Goal: Transaction & Acquisition: Subscribe to service/newsletter

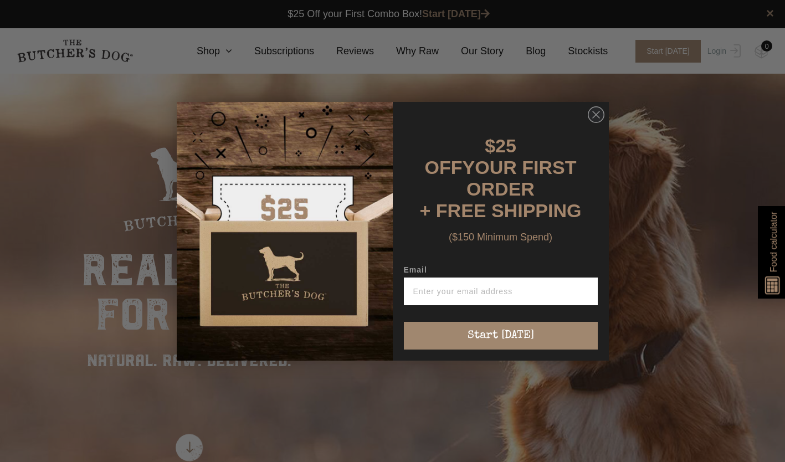
click at [243, 54] on div "Close dialog $25 OFF YOUR FIRST ORDER + FREE SHIPPING ($150 Minimum Spend) Emai…" at bounding box center [392, 231] width 785 height 462
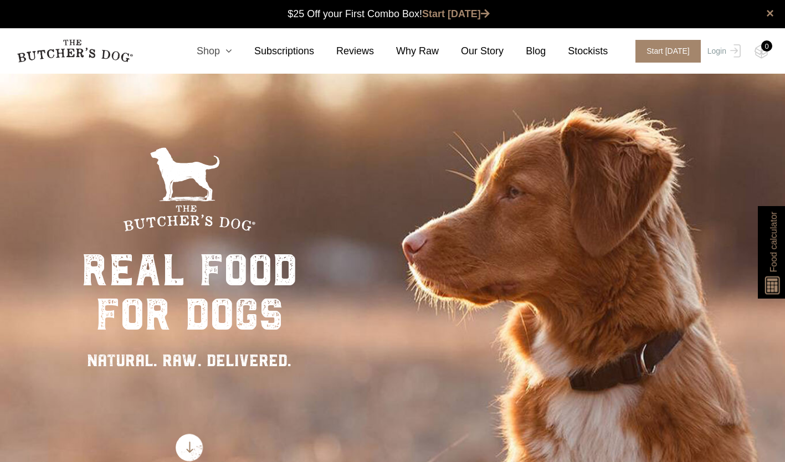
click at [232, 54] on icon at bounding box center [226, 51] width 12 height 10
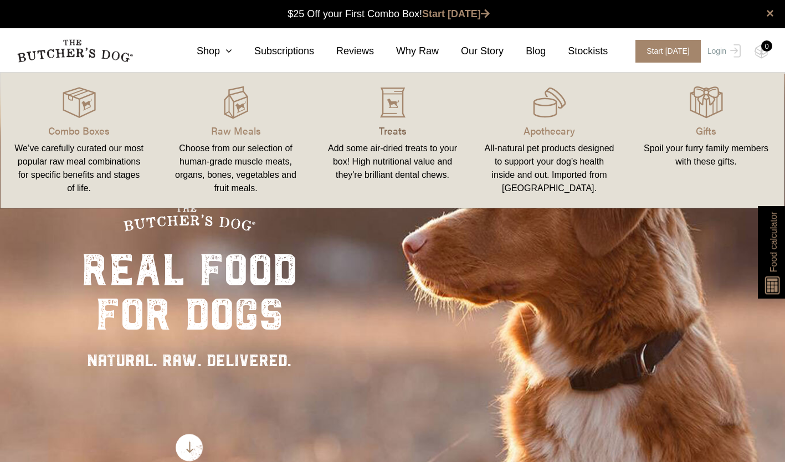
click at [398, 125] on p "Treats" at bounding box center [392, 130] width 130 height 15
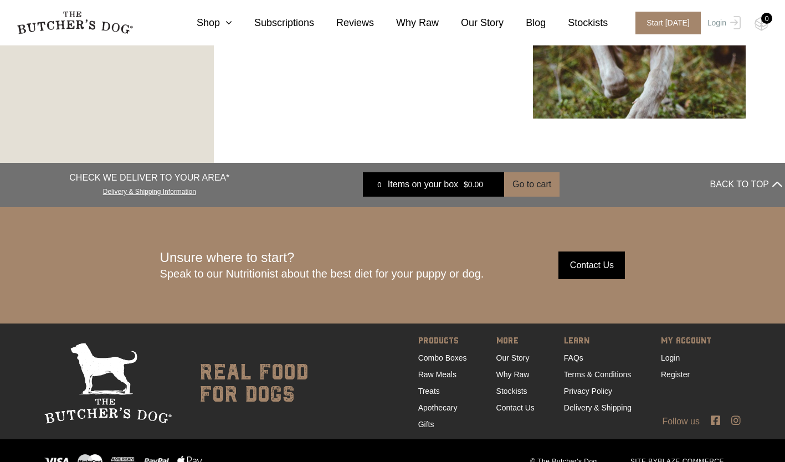
scroll to position [1937, 0]
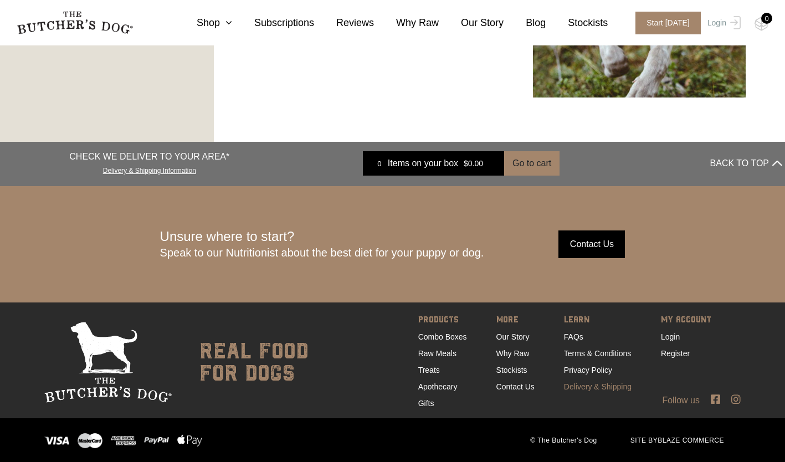
click at [588, 387] on link "Delivery & Shipping" at bounding box center [598, 386] width 68 height 9
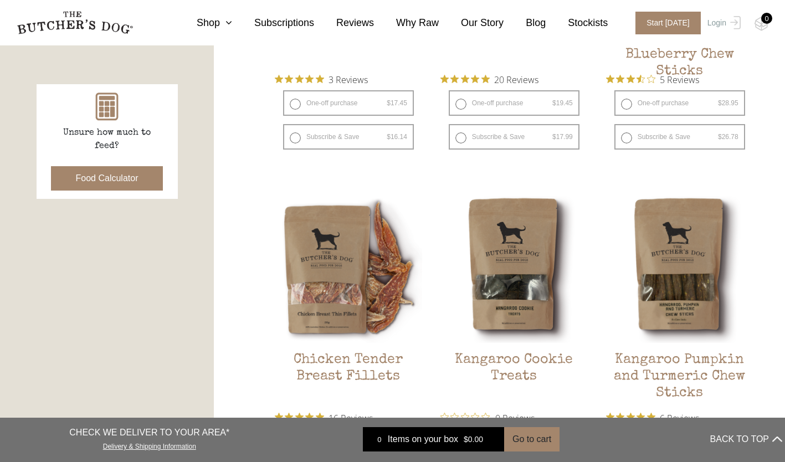
scroll to position [497, 0]
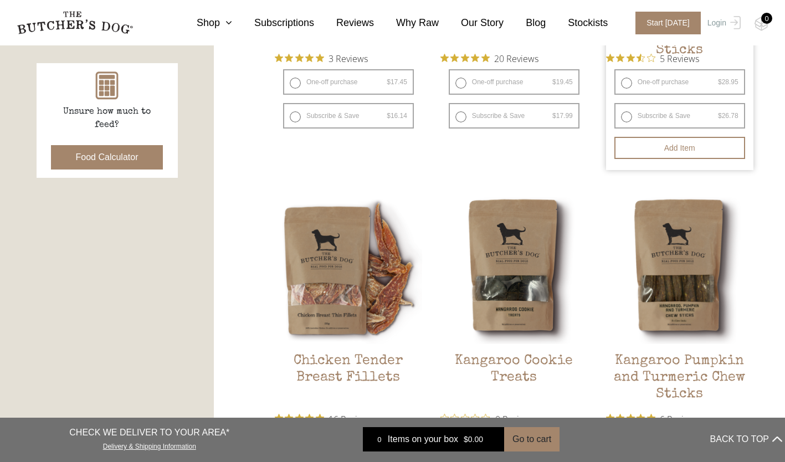
click at [624, 112] on label "Subscribe & Save $ 28.95 Original price was: $28.95. $ 26.78 Current price is: …" at bounding box center [679, 115] width 131 height 25
radio input "true"
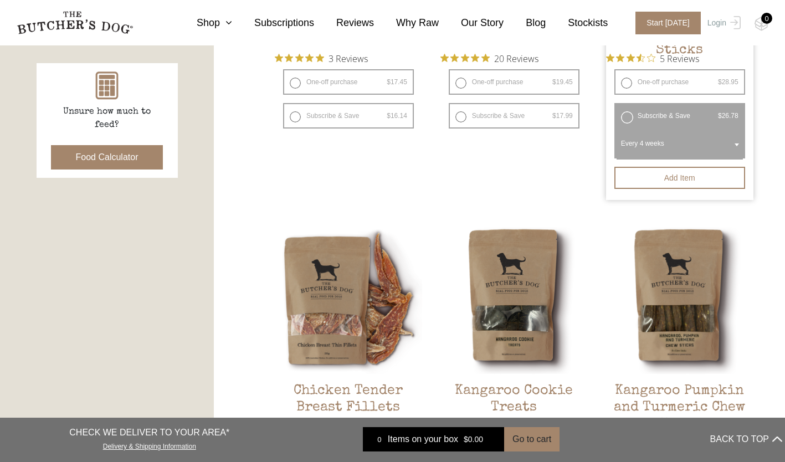
click at [626, 115] on label "Subscribe & Save $ 28.95 Original price was: $28.95. $ 26.78 Current price is: …" at bounding box center [679, 115] width 131 height 25
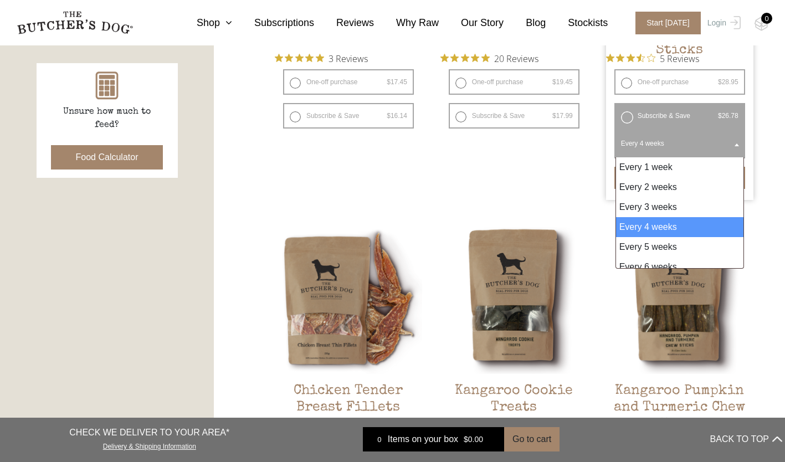
click at [734, 144] on b at bounding box center [736, 144] width 4 height 3
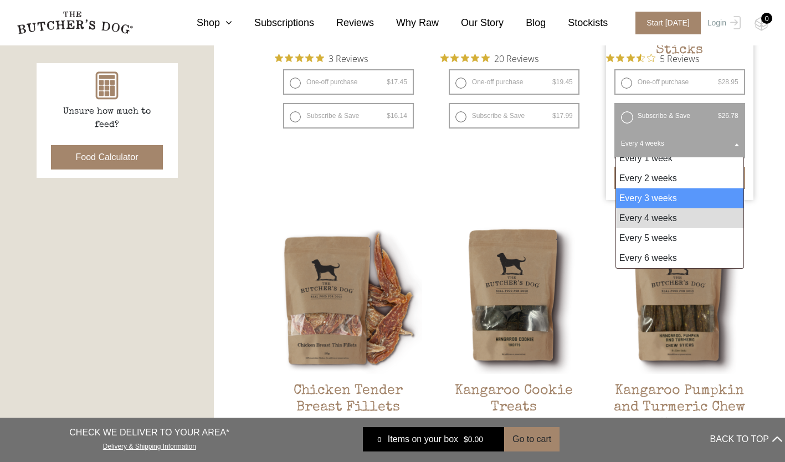
scroll to position [0, 0]
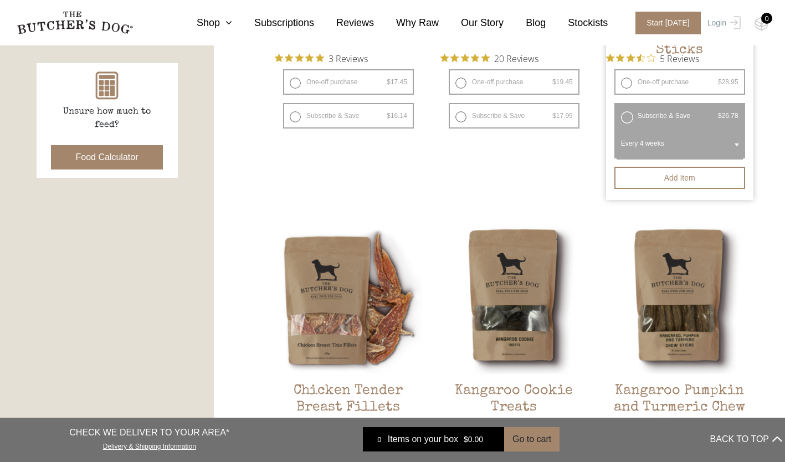
click at [737, 145] on b at bounding box center [736, 144] width 4 height 3
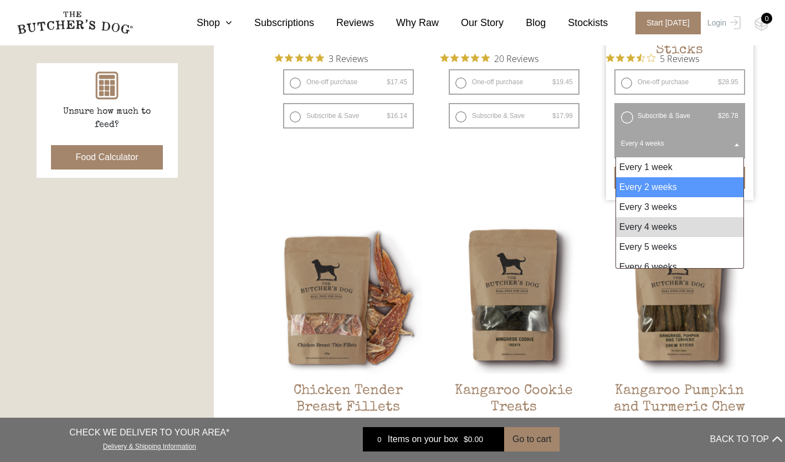
scroll to position [9, 0]
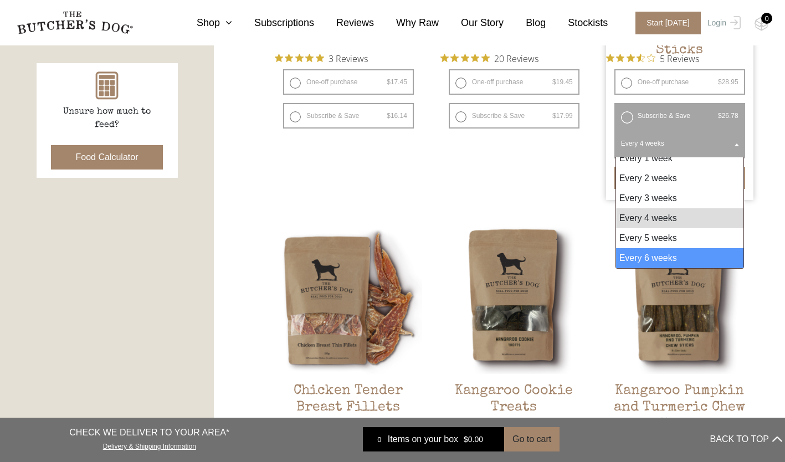
select select "6_week"
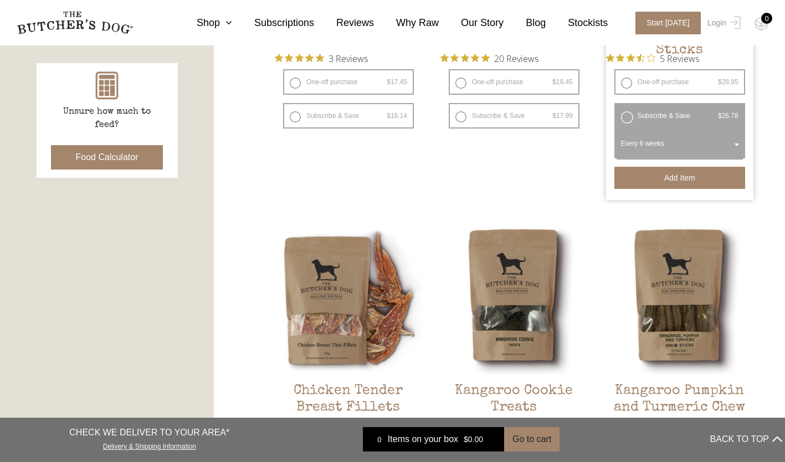
click at [674, 176] on button "Add item" at bounding box center [679, 178] width 131 height 22
click at [625, 116] on label "Subscribe & Save $ 28.95 Original price was: $28.95. $ 26.78 Current price is: …" at bounding box center [679, 115] width 131 height 25
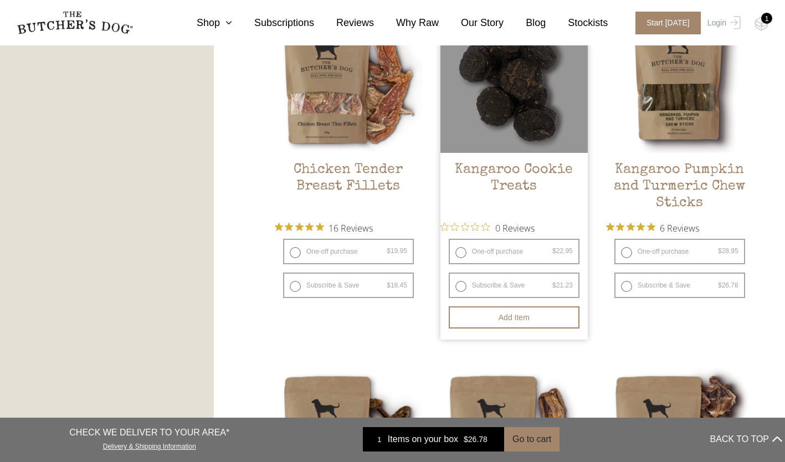
scroll to position [719, 0]
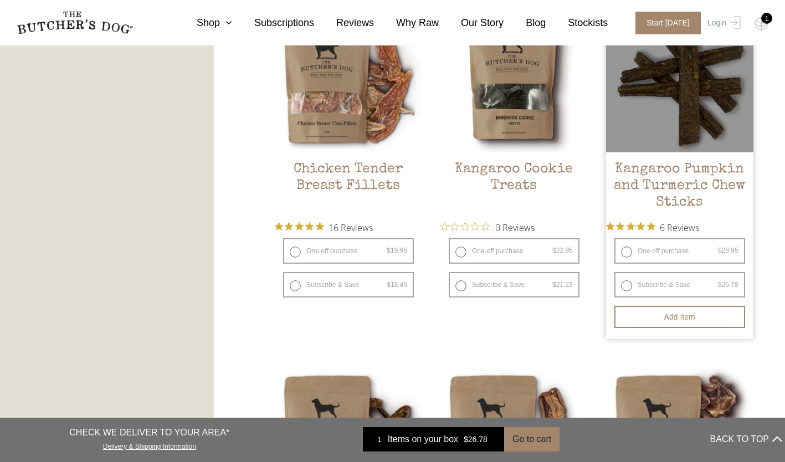
click at [682, 181] on h2 "Kangaroo Pumpkin and Turmeric Chew Sticks" at bounding box center [679, 187] width 147 height 52
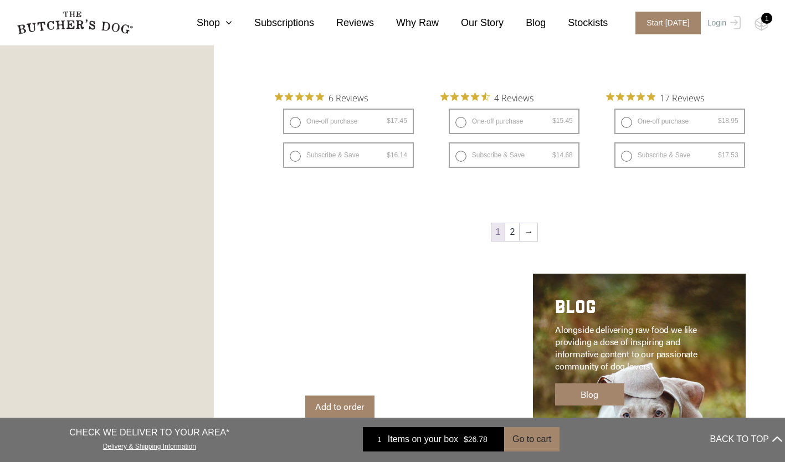
scroll to position [1550, 0]
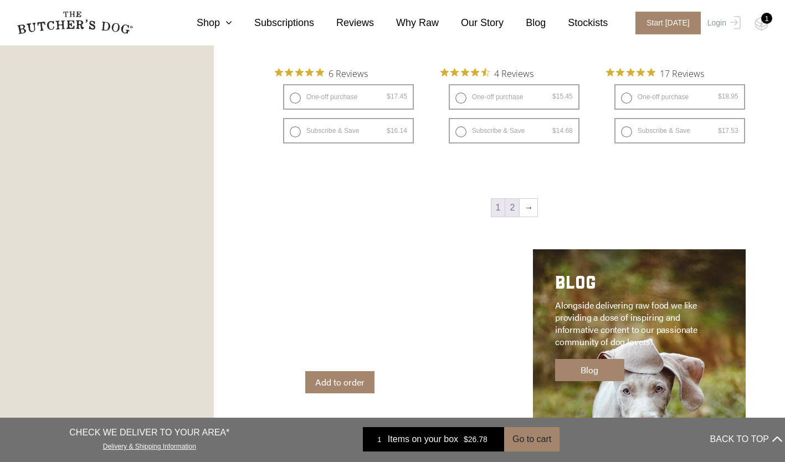
click at [515, 210] on link "2" at bounding box center [512, 208] width 14 height 18
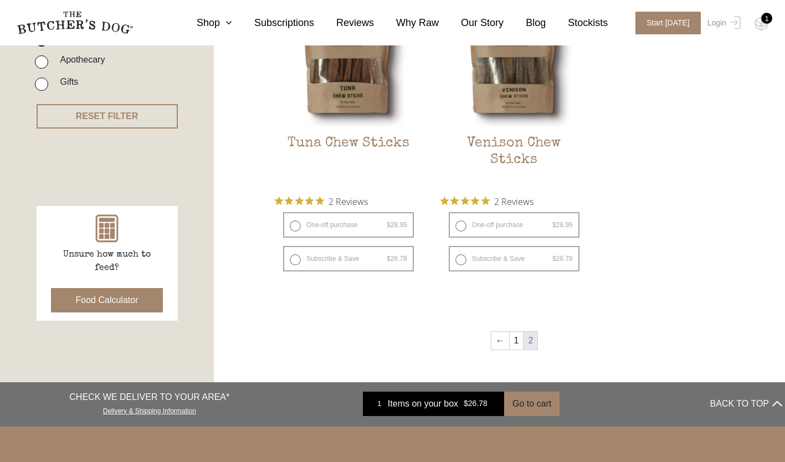
scroll to position [361, 0]
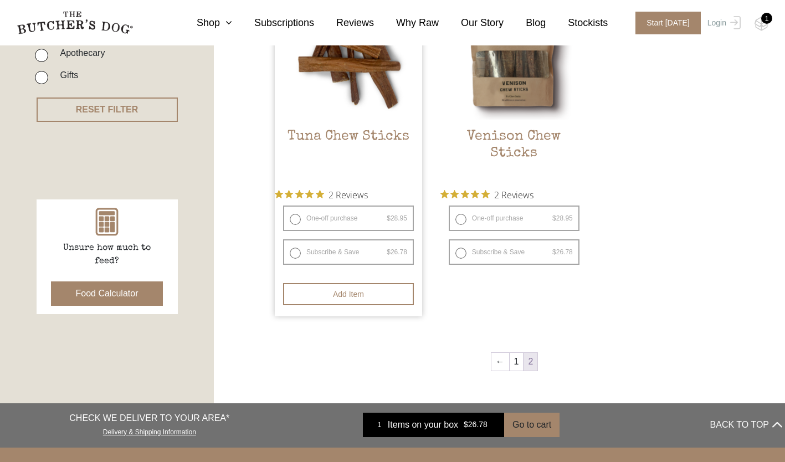
click at [364, 137] on h2 "Tuna Chew Sticks" at bounding box center [348, 154] width 147 height 52
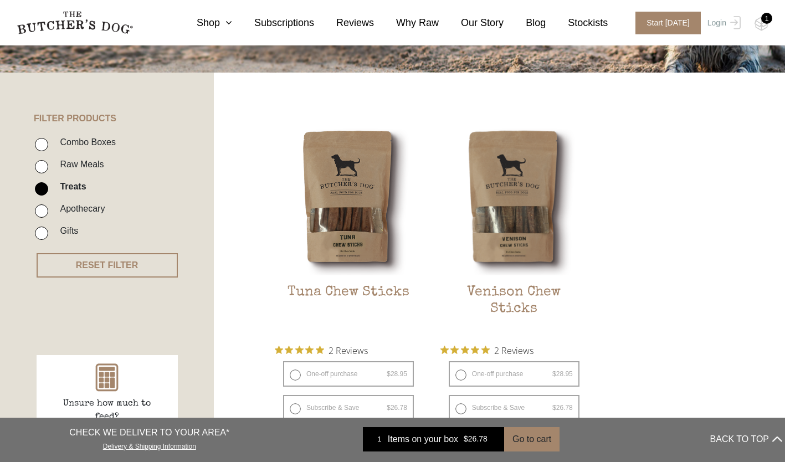
scroll to position [416, 0]
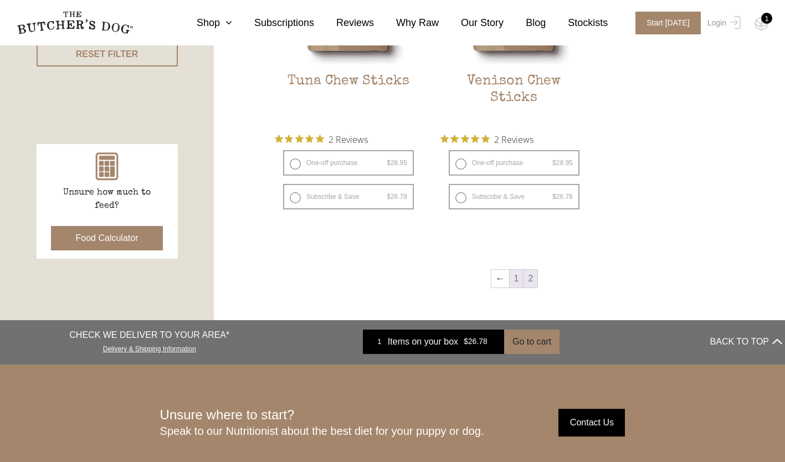
click at [518, 284] on link "1" at bounding box center [517, 279] width 14 height 18
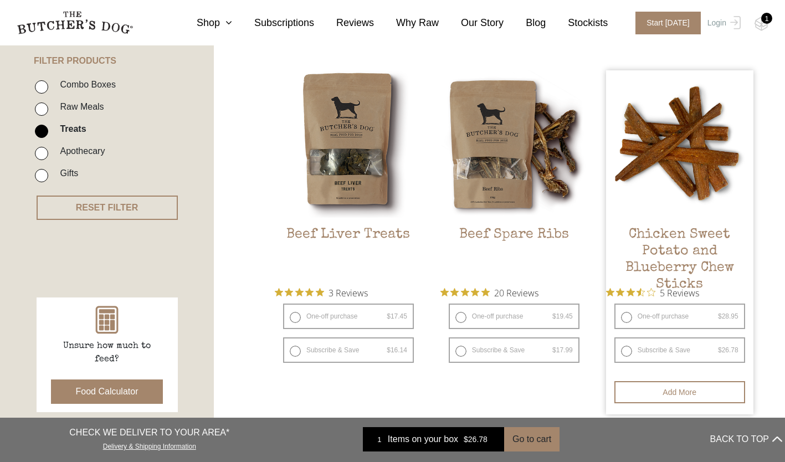
scroll to position [277, 0]
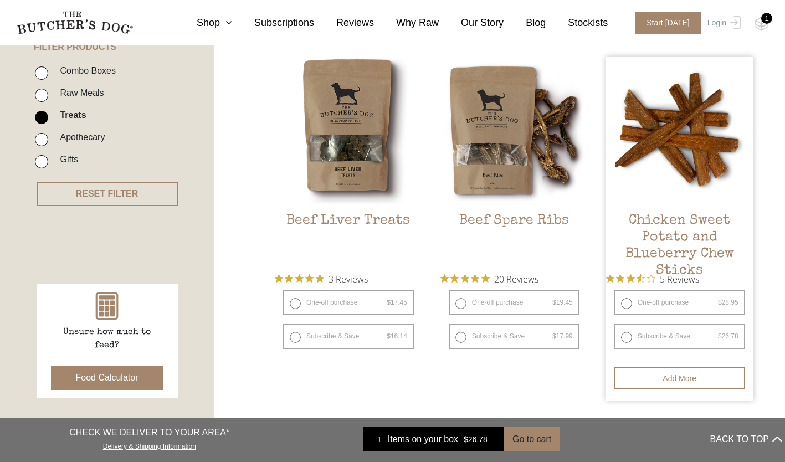
click at [674, 235] on h2 "Chicken Sweet Potato and Blueberry Chew Sticks" at bounding box center [679, 239] width 147 height 52
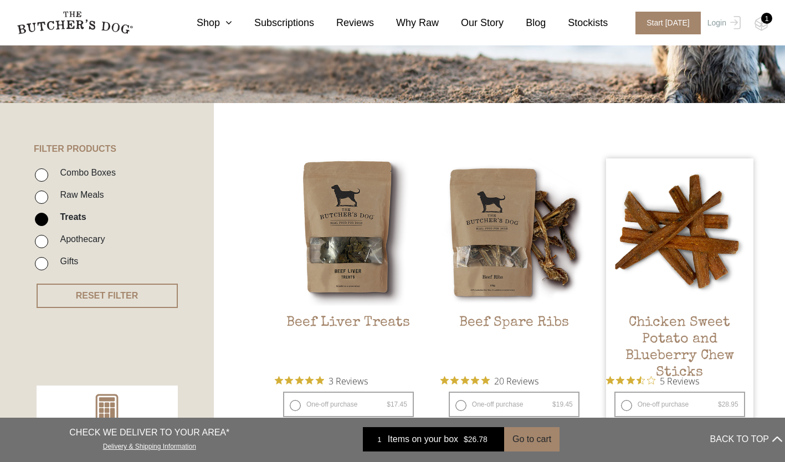
scroll to position [111, 0]
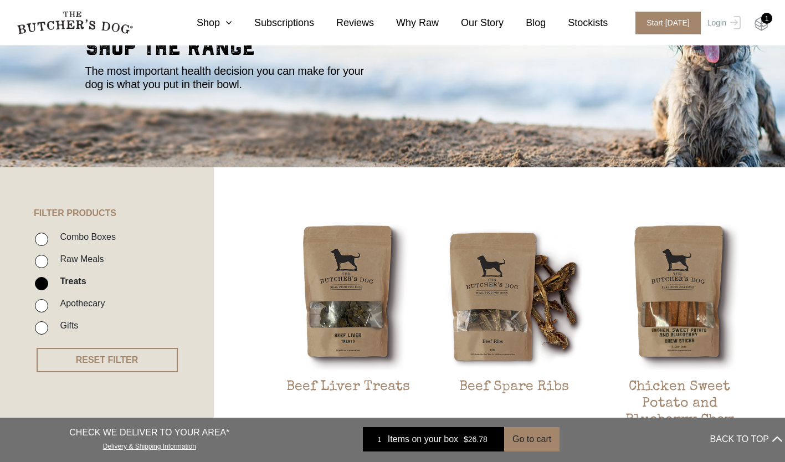
click at [764, 27] on img at bounding box center [761, 24] width 14 height 14
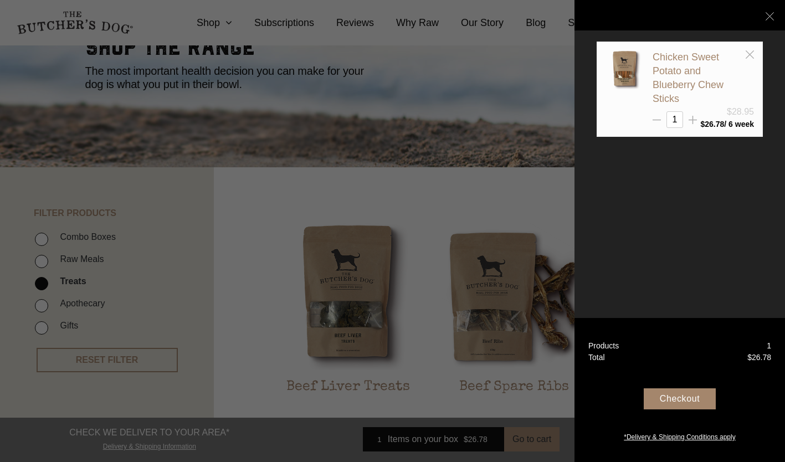
click at [428, 199] on div at bounding box center [392, 231] width 785 height 462
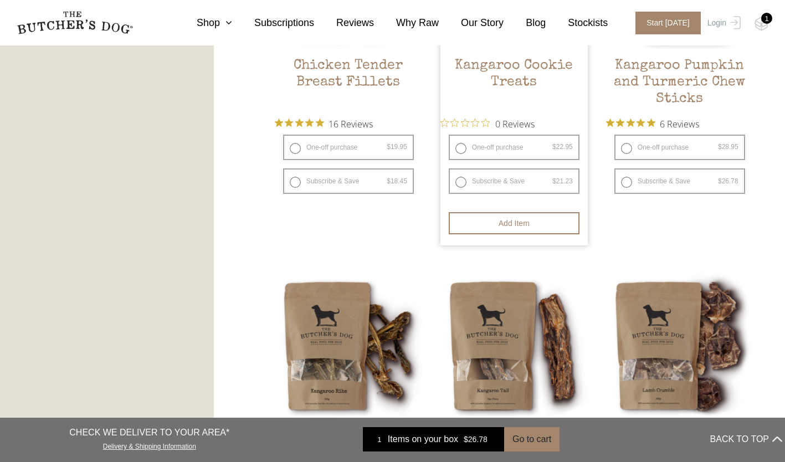
scroll to position [775, 0]
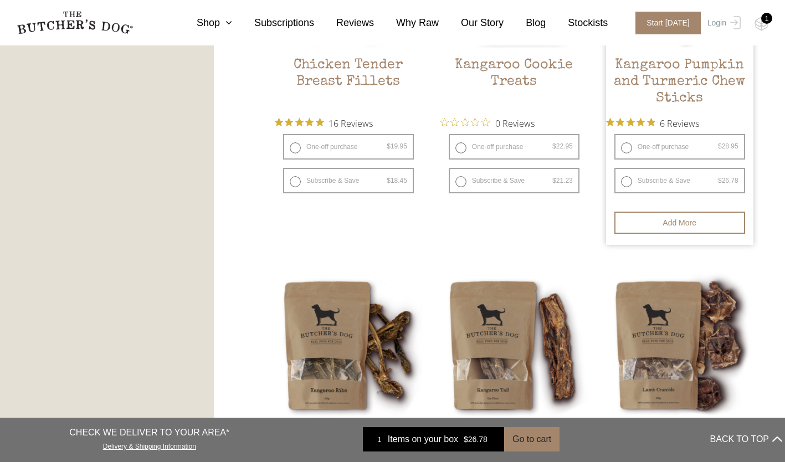
click at [625, 184] on label "Subscribe & Save $ 28.95 Original price was: $28.95. $ 26.78 Current price is: …" at bounding box center [679, 180] width 131 height 25
radio input "true"
select select "6_week"
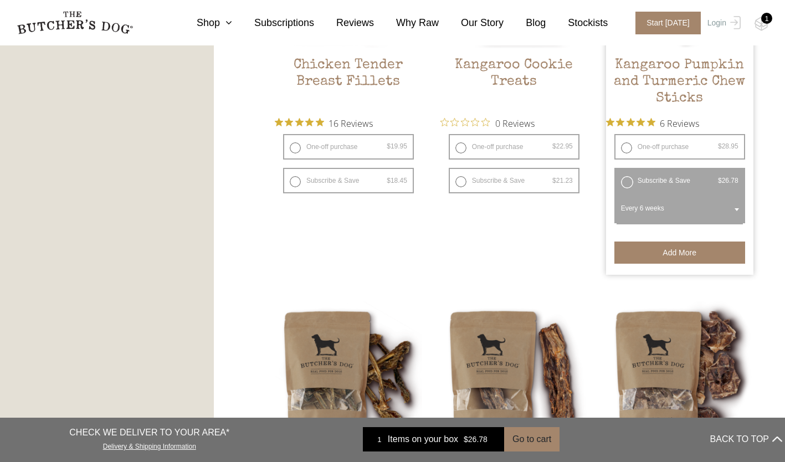
click at [697, 251] on button "Add more" at bounding box center [679, 252] width 131 height 22
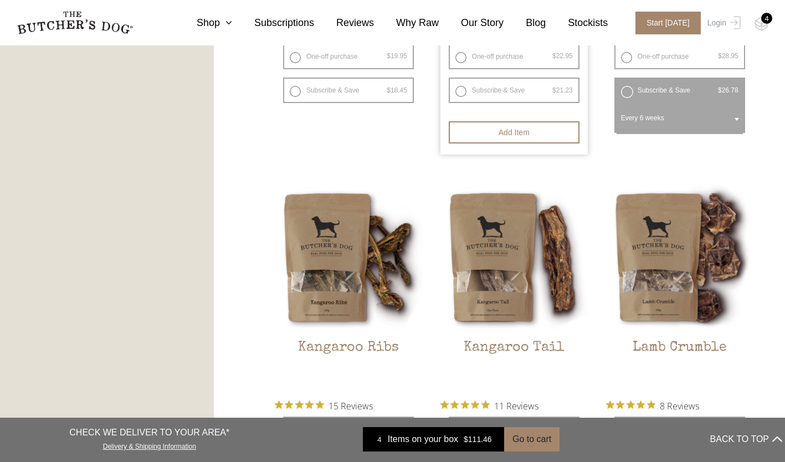
scroll to position [886, 0]
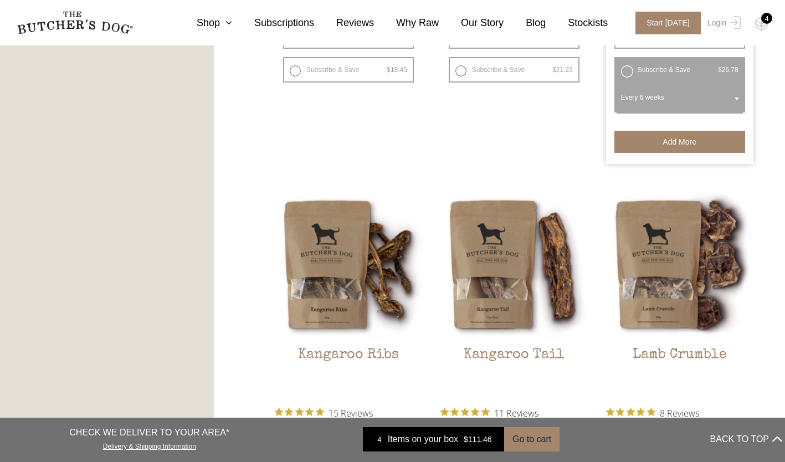
click at [734, 96] on span at bounding box center [736, 98] width 11 height 25
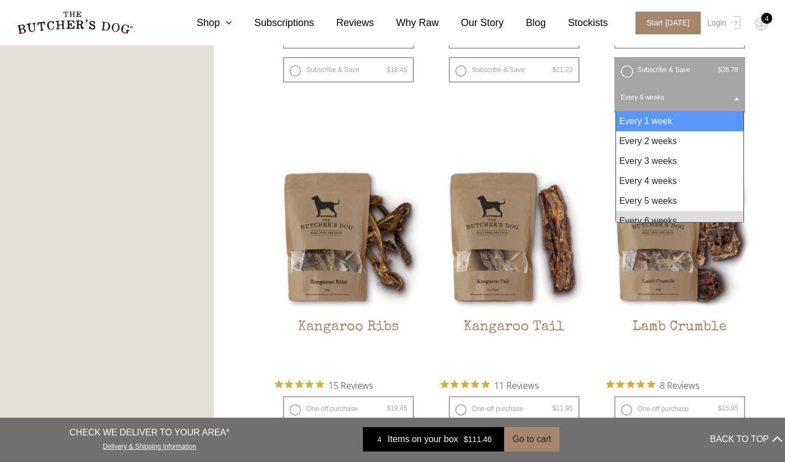
scroll to position [9, 0]
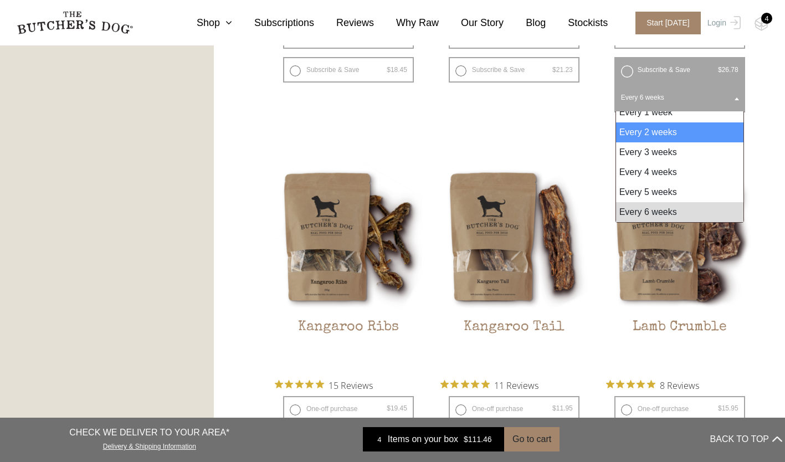
click at [419, 131] on ul "Beef Liver Treats $ 17.45 — or subscribe and save 7.5% 3 Reviews One-off purcha…" at bounding box center [514, 147] width 479 height 1401
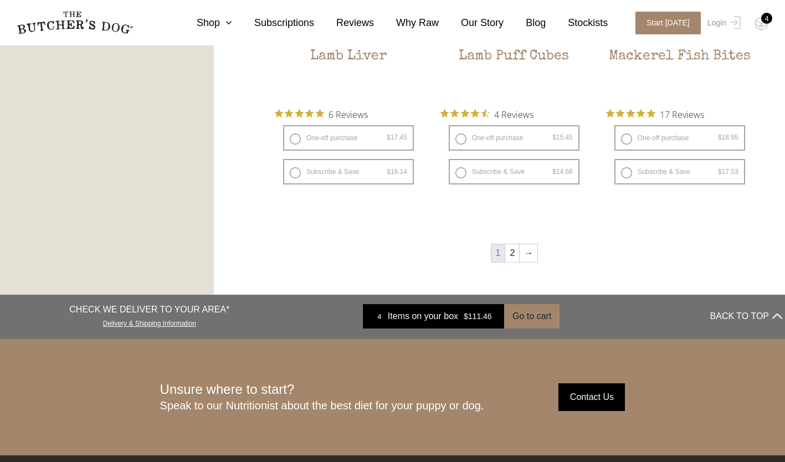
scroll to position [1551, 0]
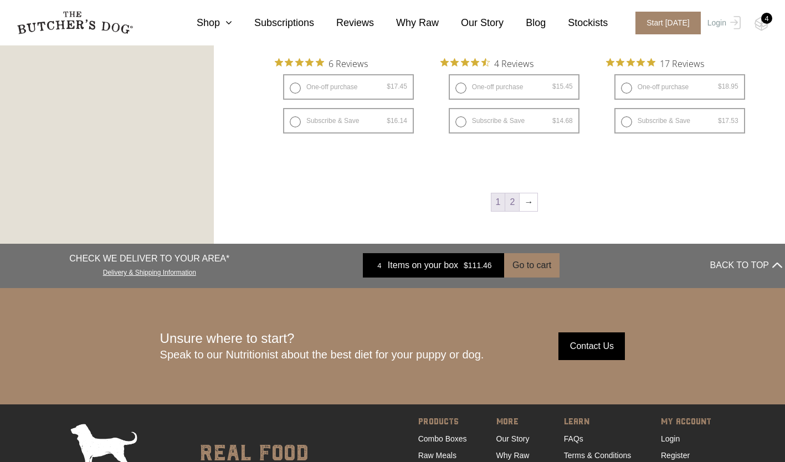
click at [512, 199] on link "2" at bounding box center [512, 202] width 14 height 18
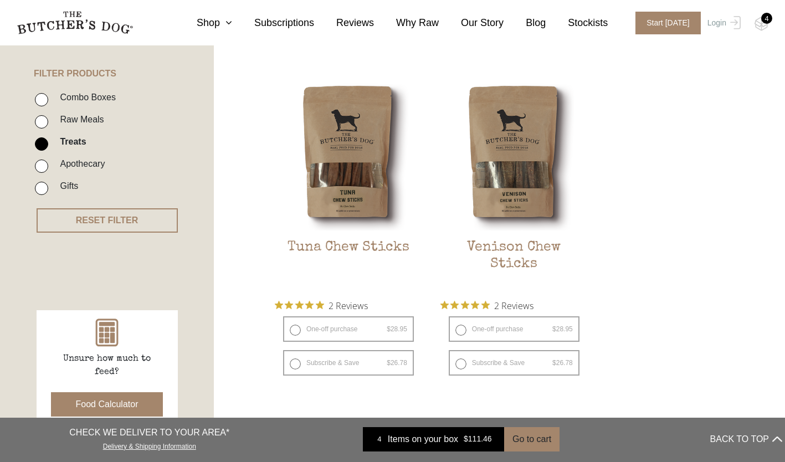
scroll to position [361, 0]
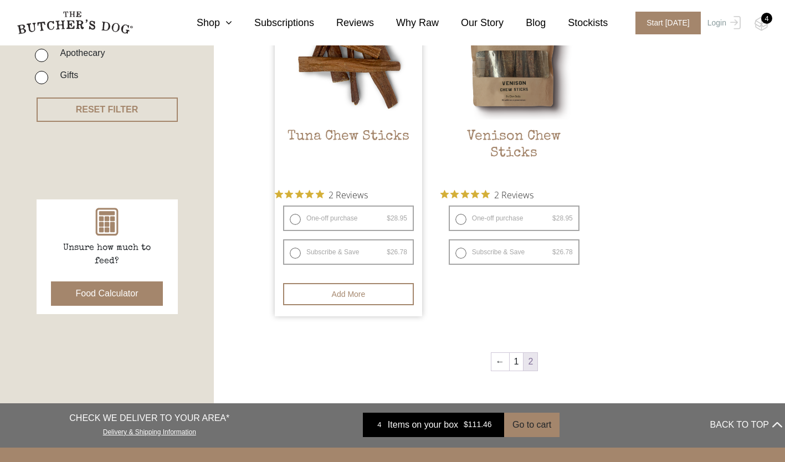
click at [297, 250] on label "Subscribe & Save $ 28.95 Original price was: $28.95. $ 26.78 Current price is: …" at bounding box center [348, 251] width 131 height 25
radio input "true"
select select "6_week"
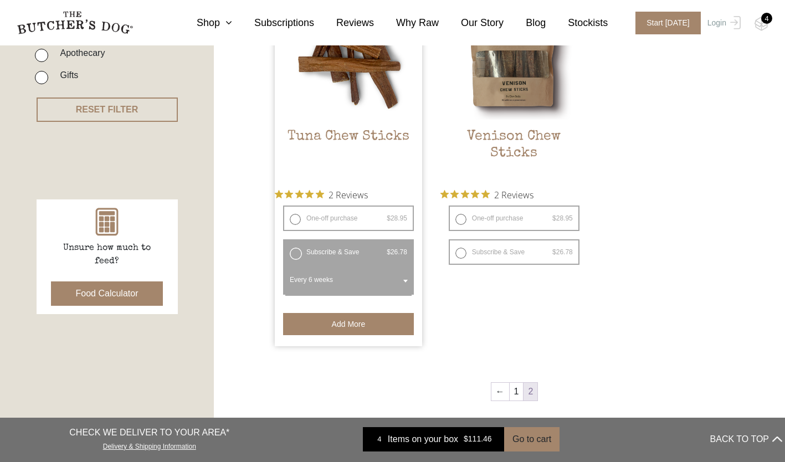
click at [356, 318] on button "Add more" at bounding box center [348, 324] width 131 height 22
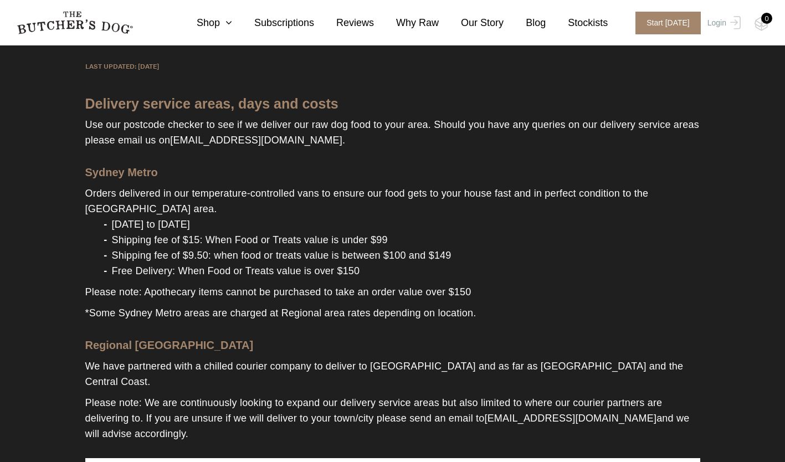
scroll to position [222, 0]
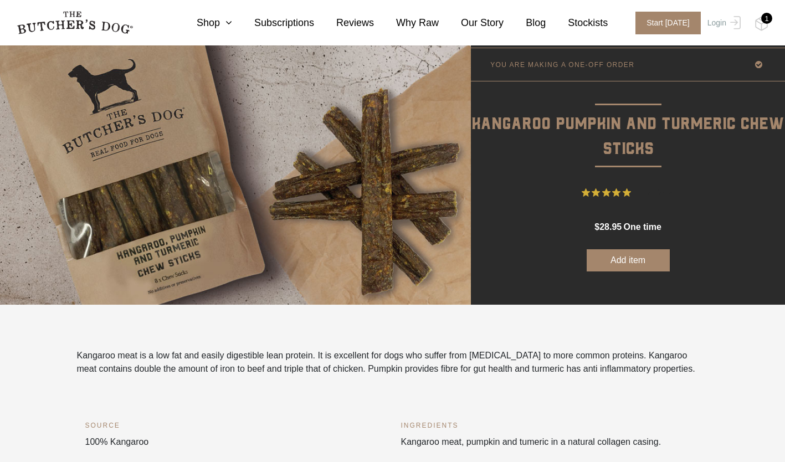
scroll to position [55, 0]
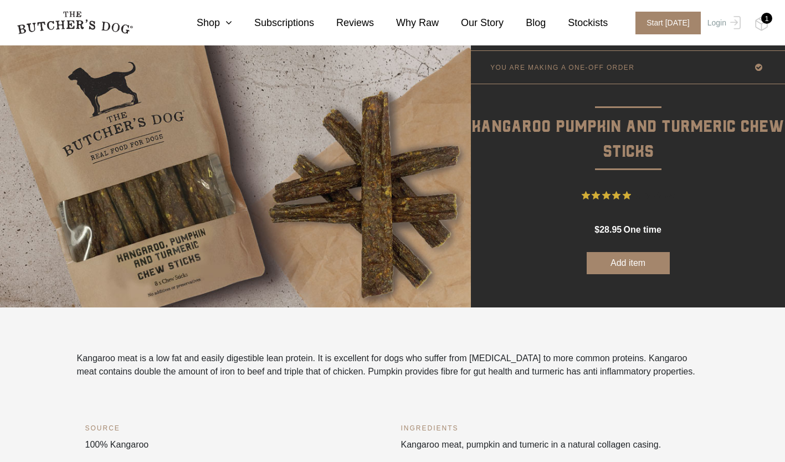
click at [642, 252] on button "Add item" at bounding box center [627, 263] width 83 height 22
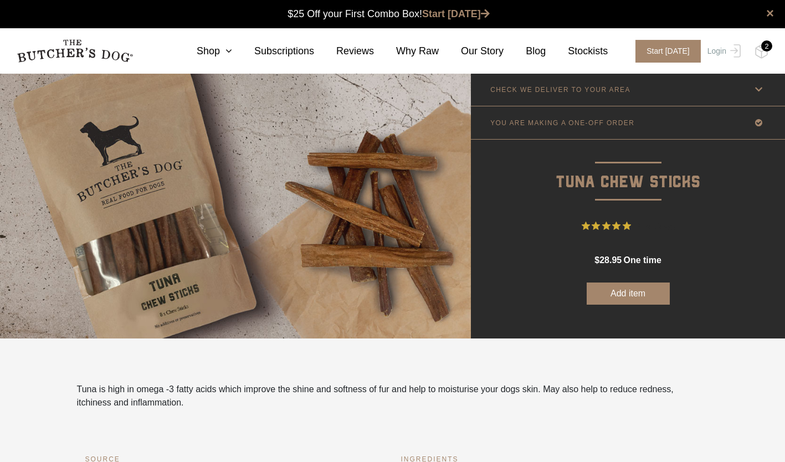
click at [615, 282] on button "Add item" at bounding box center [627, 293] width 83 height 22
